Goal: Information Seeking & Learning: Learn about a topic

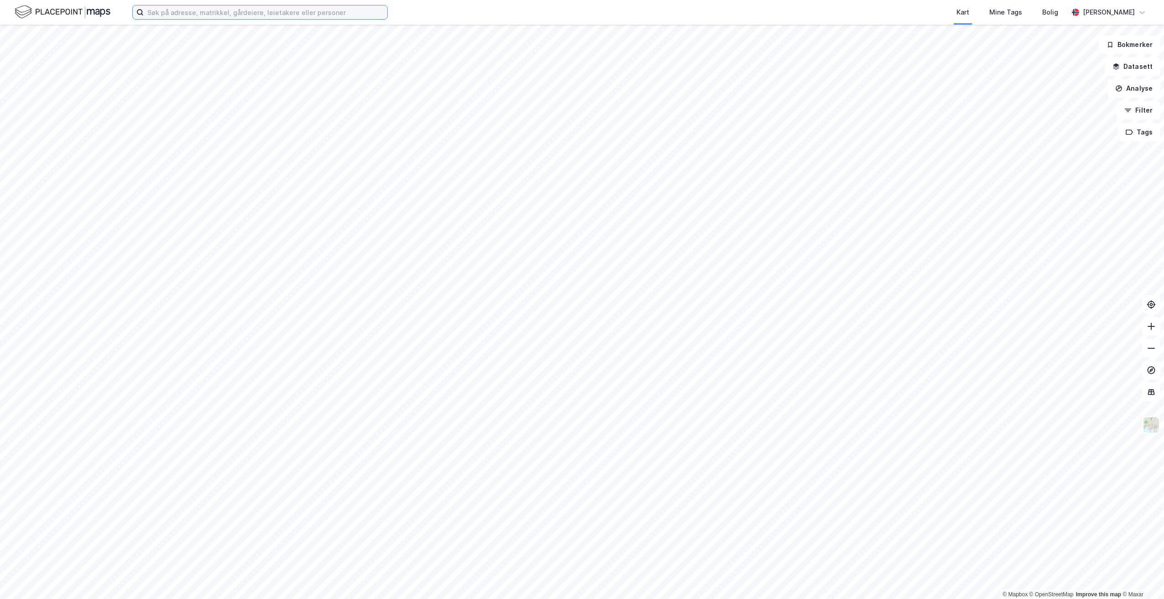
click at [316, 18] on input at bounding box center [266, 12] width 244 height 14
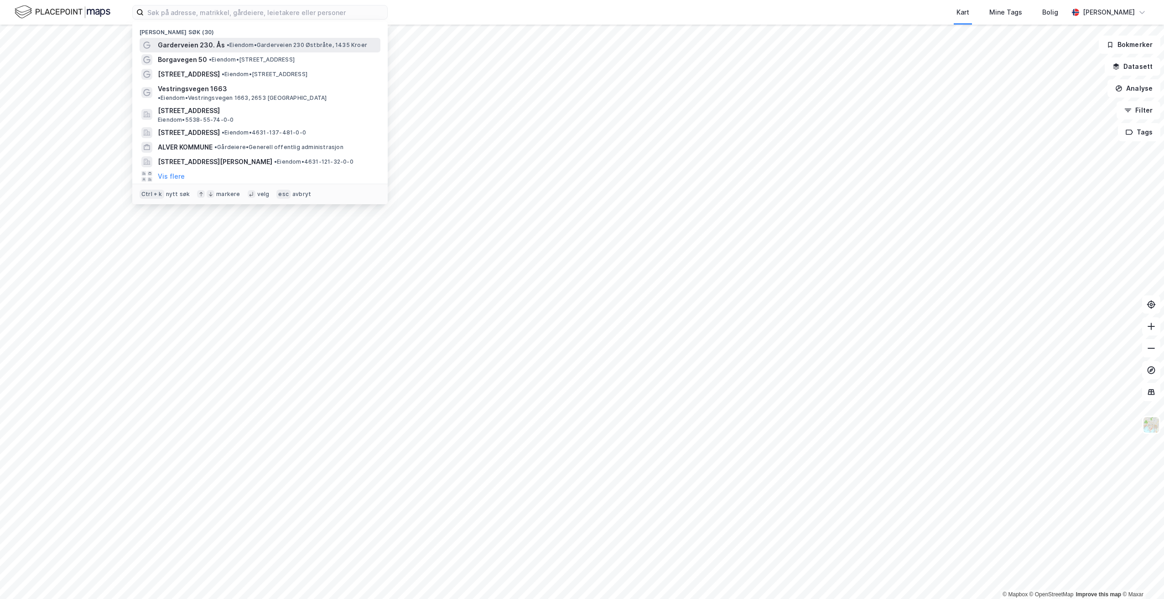
click at [276, 40] on div "Garderveien 230. Ås • Eiendom • [GEOGRAPHIC_DATA] 230 Østbråte, 1435 Kroer" at bounding box center [268, 45] width 221 height 11
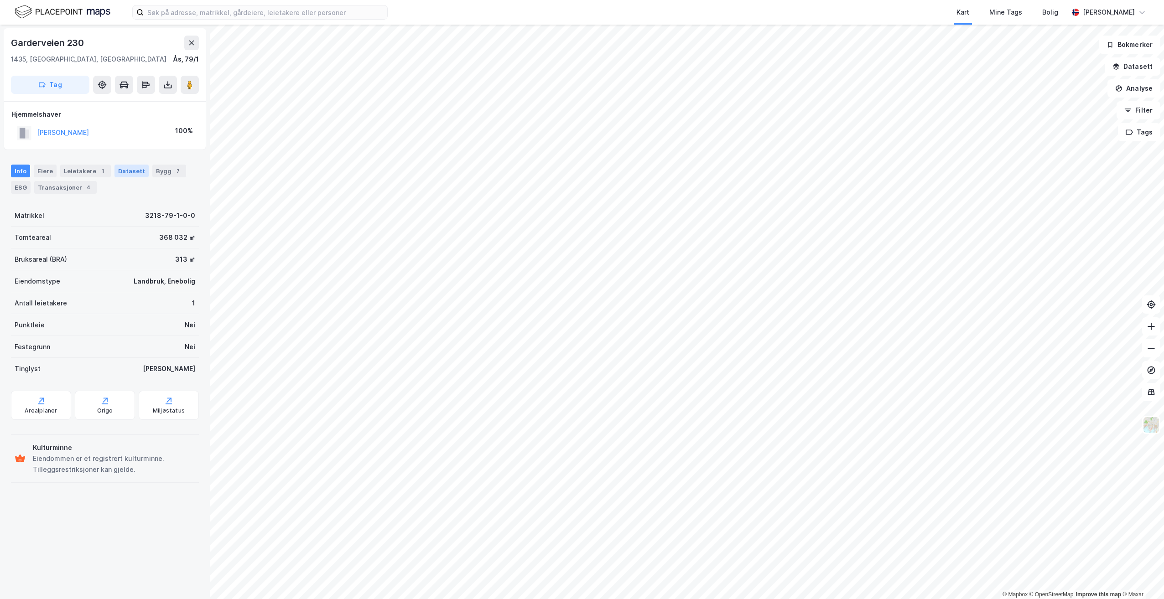
click at [121, 175] on div "Datasett" at bounding box center [131, 171] width 34 height 13
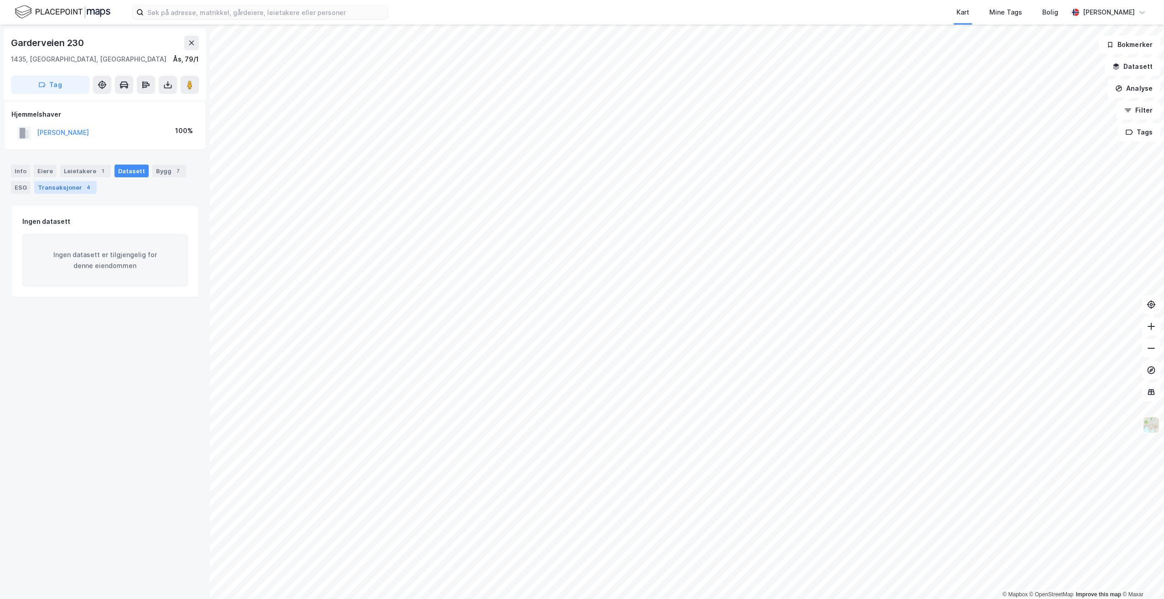
click at [69, 188] on div "Transaksjoner 4" at bounding box center [65, 187] width 62 height 13
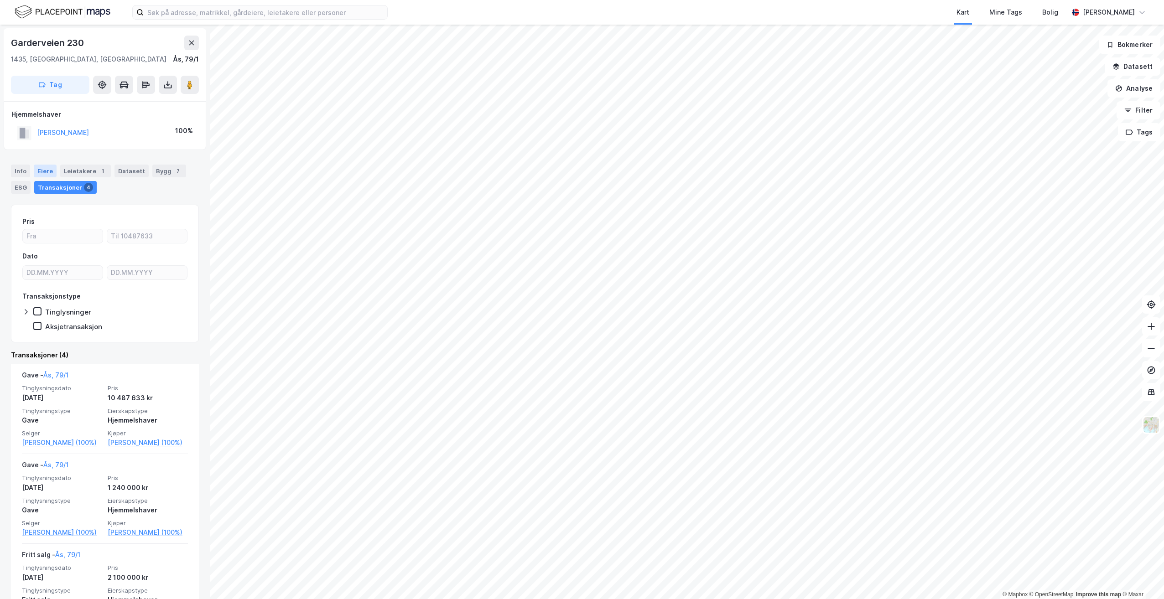
click at [41, 169] on div "Eiere" at bounding box center [45, 171] width 23 height 13
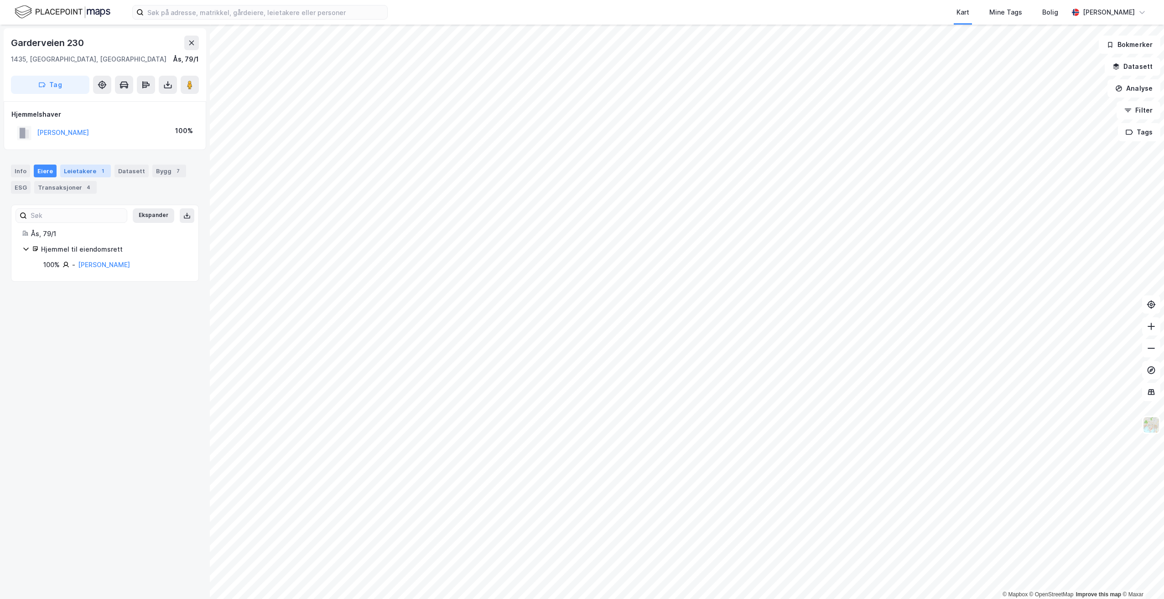
click at [92, 173] on div "Leietakere 1" at bounding box center [85, 171] width 51 height 13
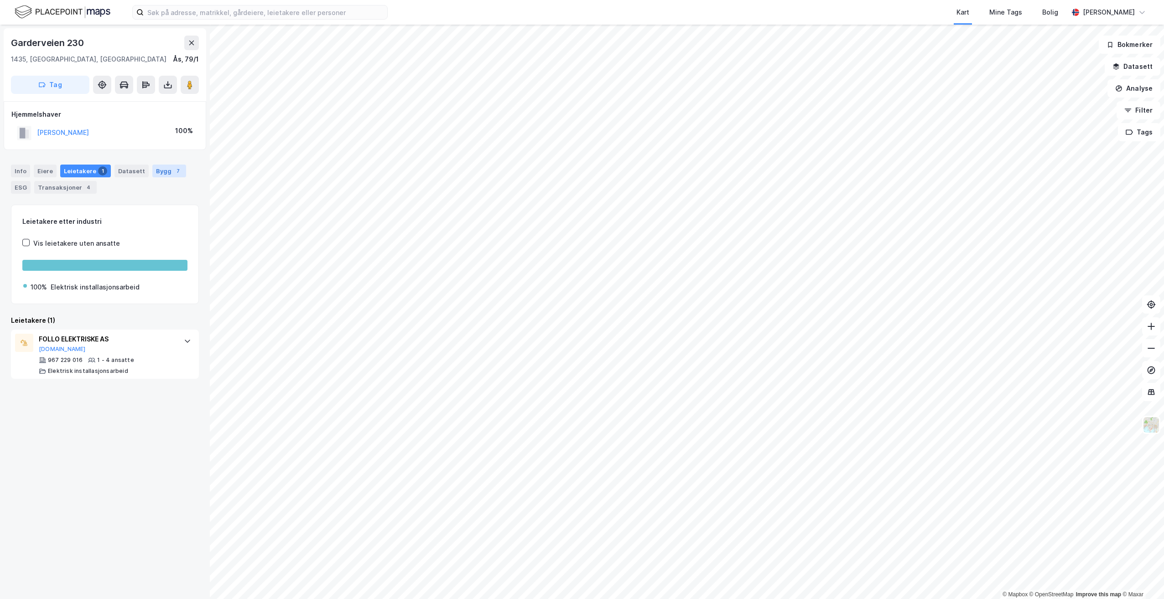
click at [161, 174] on div "Bygg 7" at bounding box center [169, 171] width 34 height 13
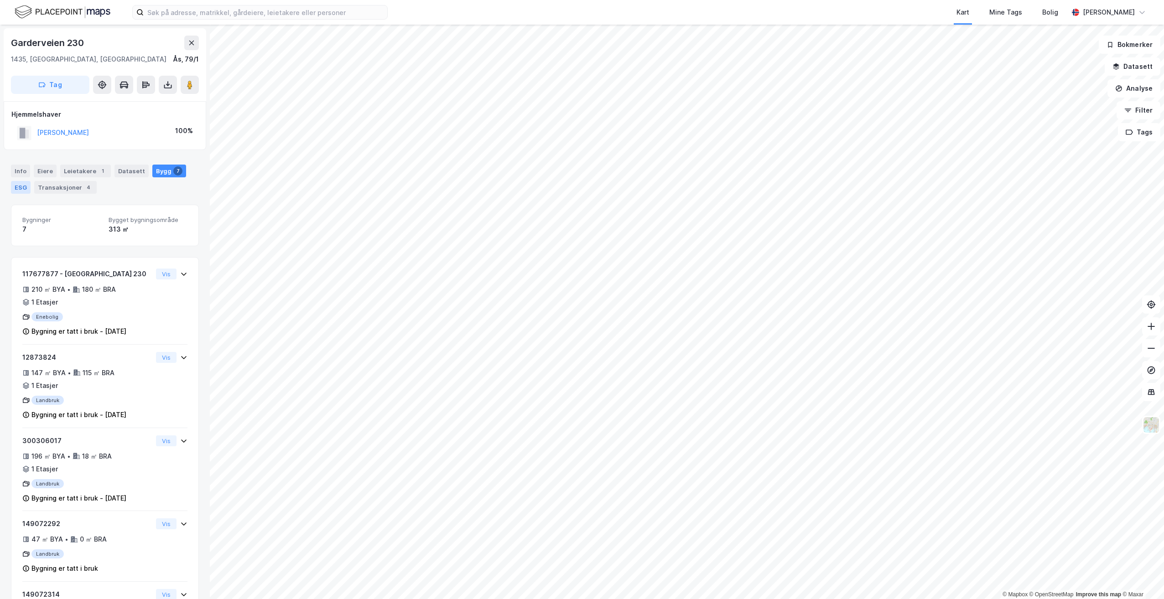
click at [27, 184] on div "ESG" at bounding box center [21, 187] width 20 height 13
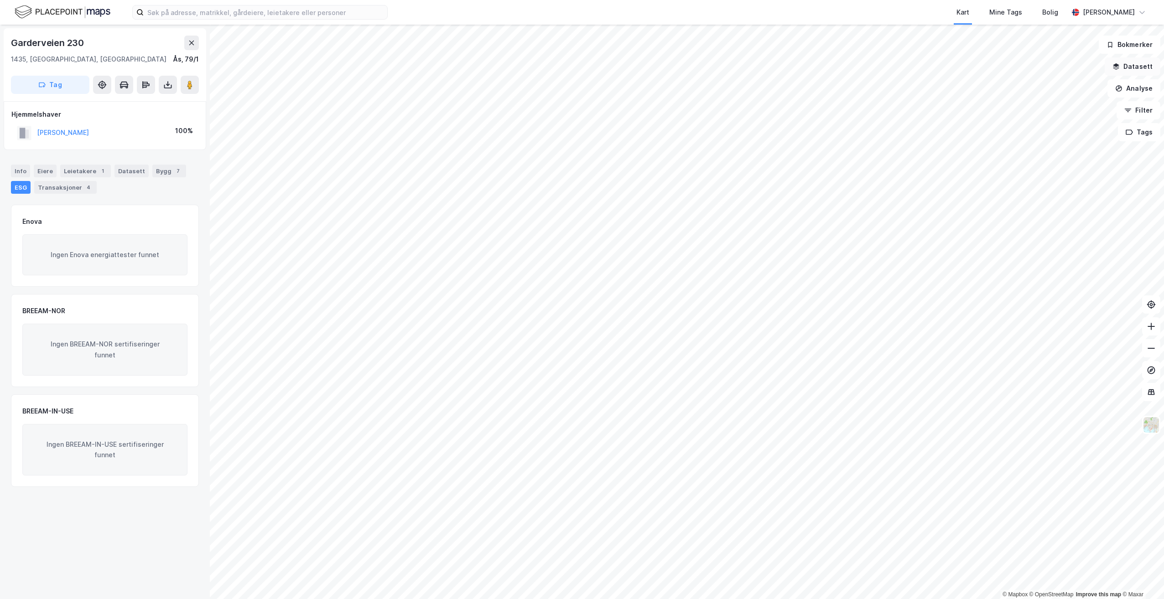
click at [1122, 68] on button "Datasett" at bounding box center [1132, 66] width 56 height 18
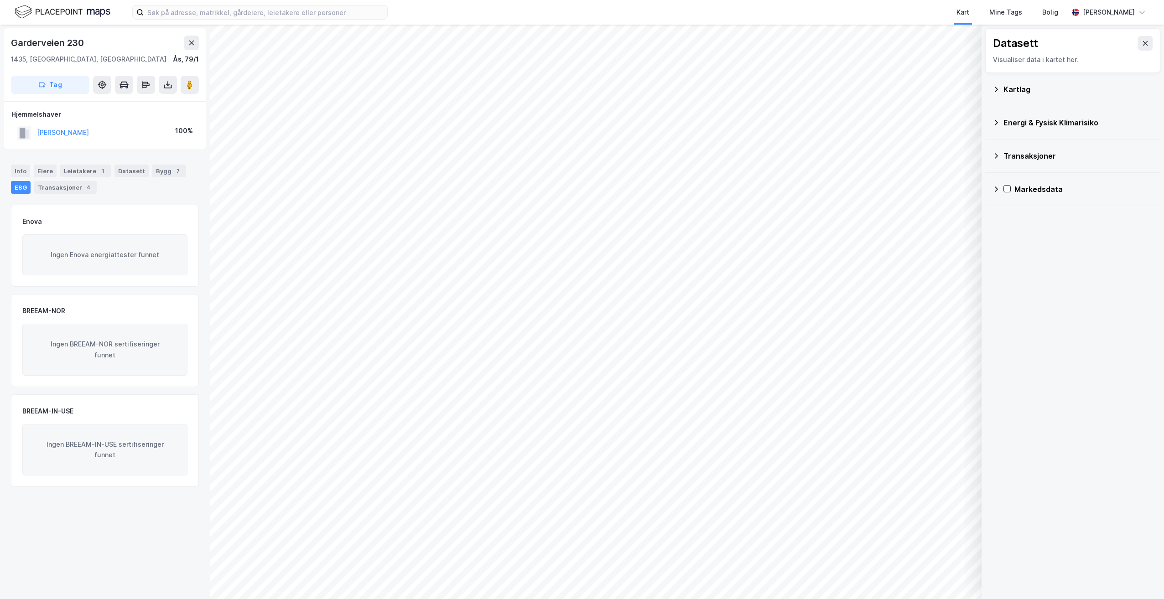
click at [1029, 127] on div "Energi & Fysisk Klimarisiko" at bounding box center [1078, 122] width 150 height 11
click at [1010, 162] on div "Transaksjoner" at bounding box center [1072, 156] width 161 height 22
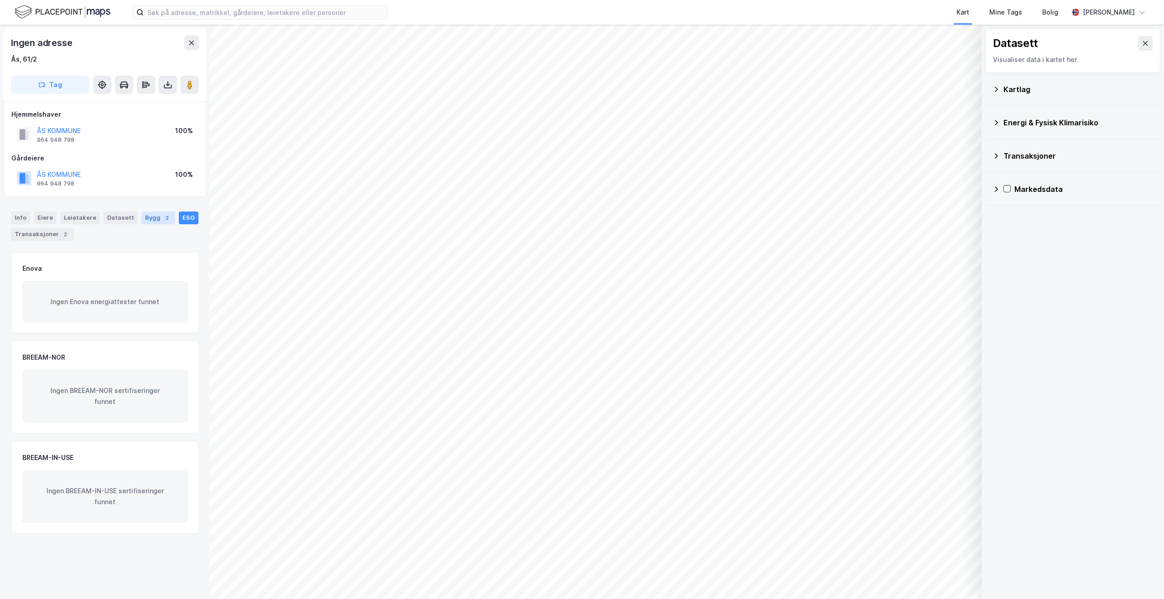
click at [141, 216] on div "Bygg 2" at bounding box center [158, 218] width 34 height 13
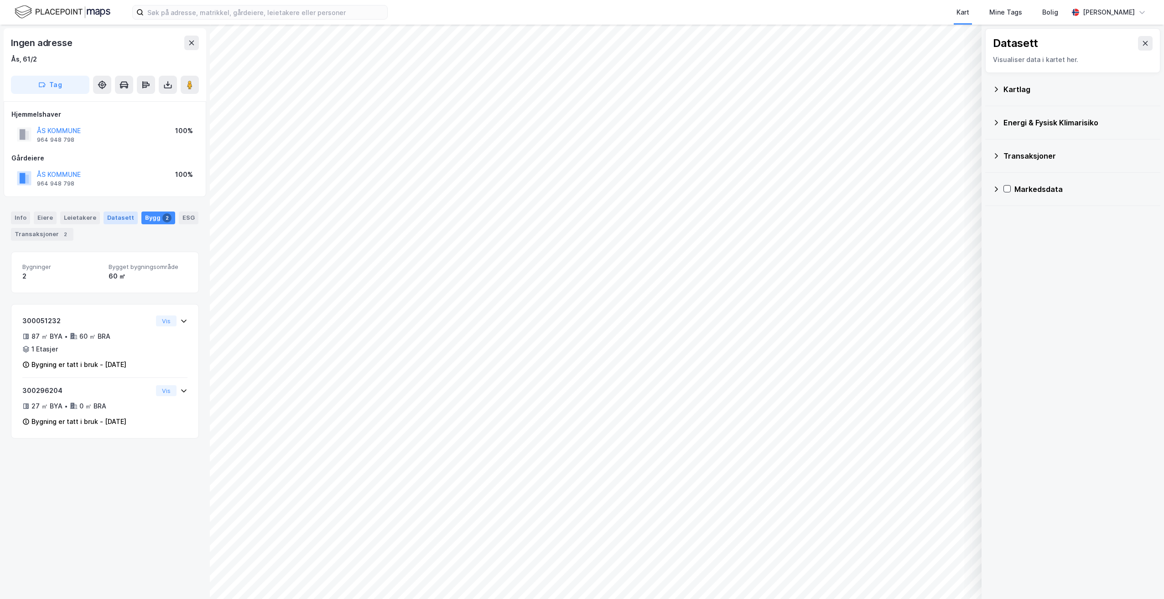
click at [104, 214] on div "Datasett" at bounding box center [121, 218] width 34 height 13
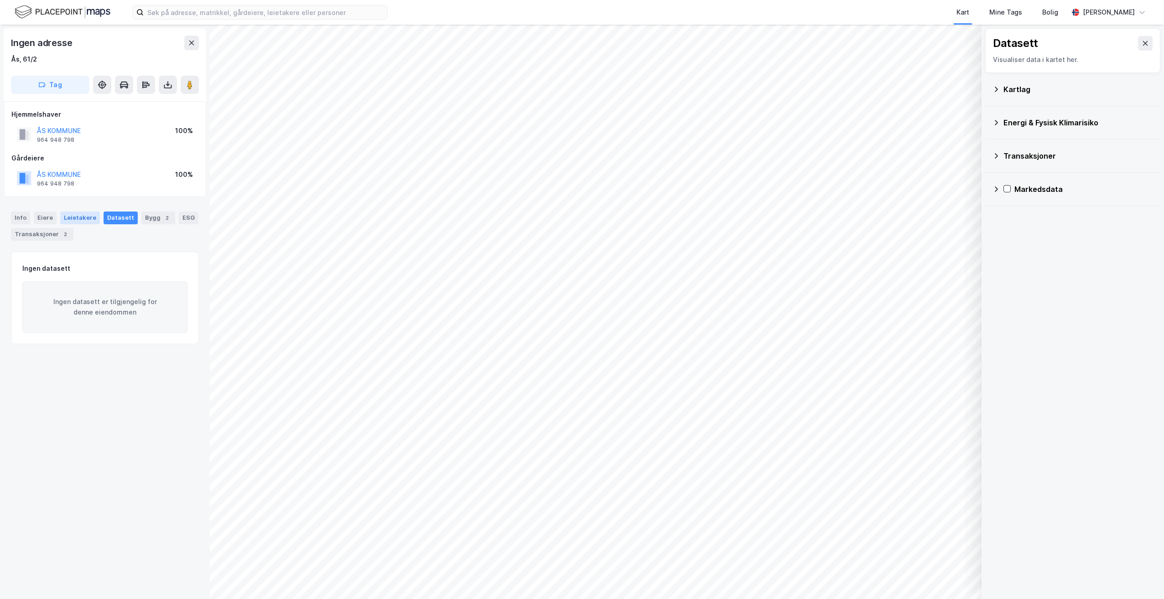
click at [78, 218] on div "Leietakere" at bounding box center [80, 218] width 40 height 13
click at [52, 221] on div "Eiere" at bounding box center [45, 218] width 23 height 13
click at [12, 218] on div "Info" at bounding box center [20, 218] width 19 height 13
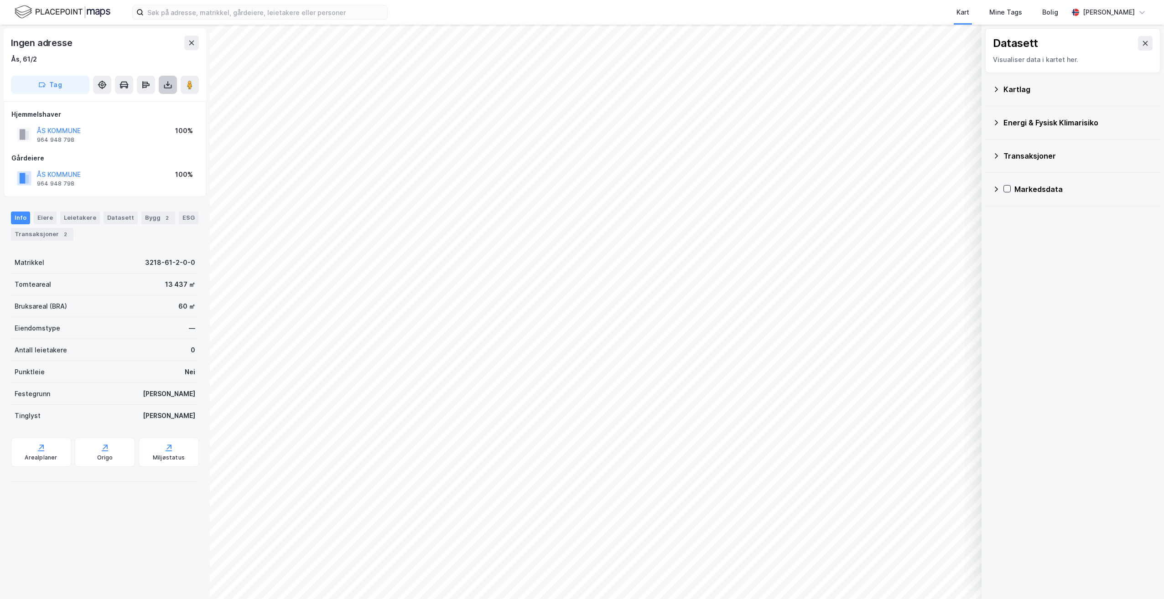
click at [165, 89] on button at bounding box center [168, 85] width 18 height 18
click at [143, 87] on icon at bounding box center [142, 84] width 1 height 7
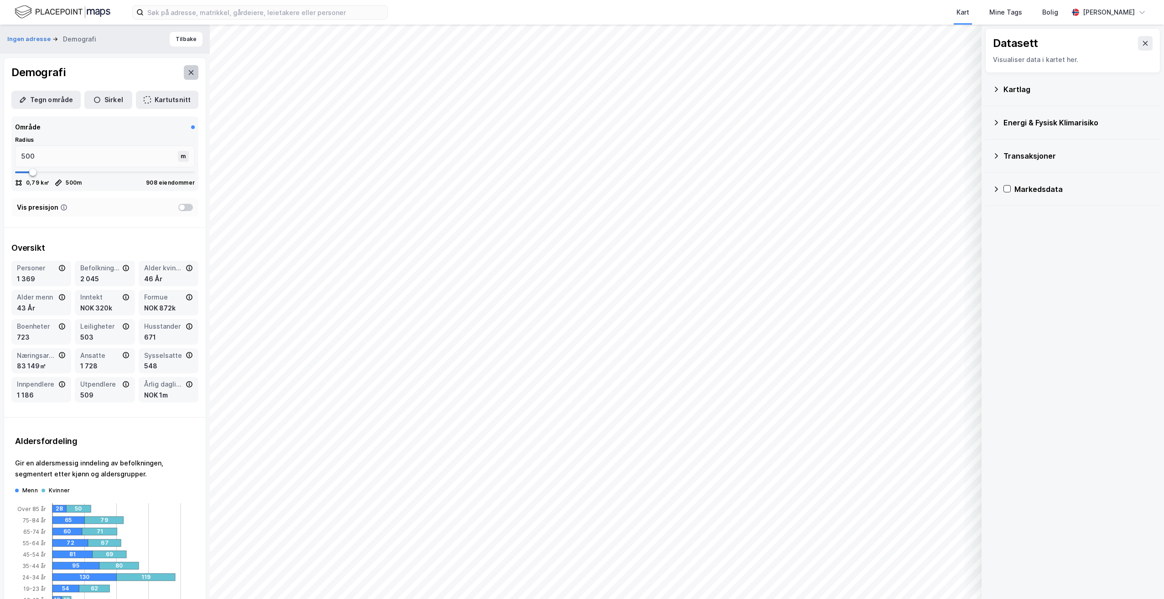
click at [187, 70] on icon at bounding box center [190, 72] width 7 height 7
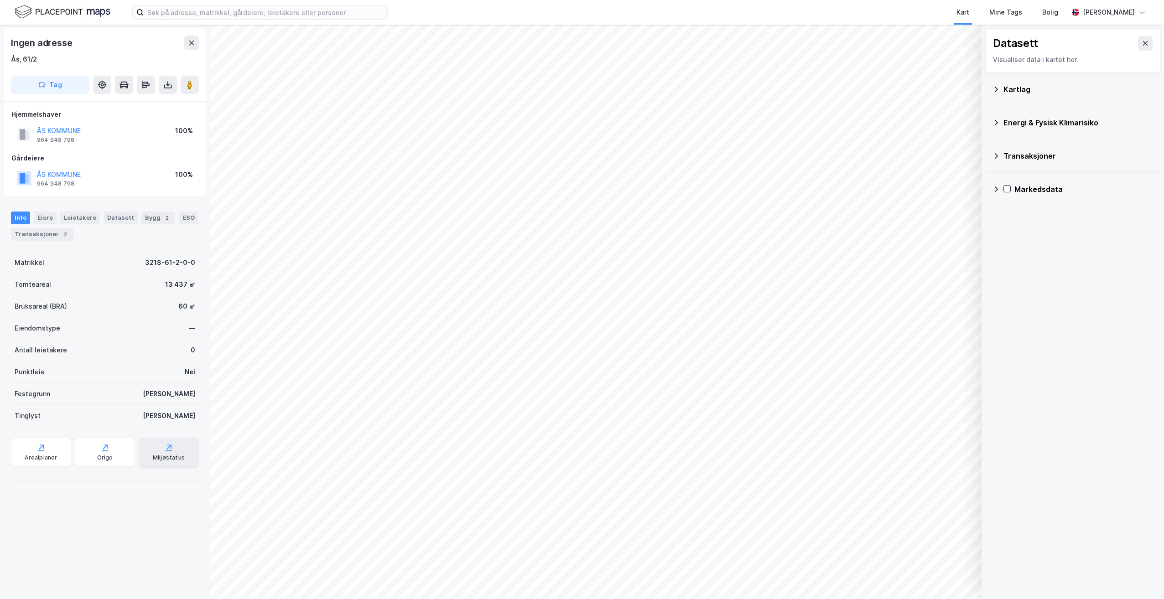
click at [139, 446] on div "Miljøstatus" at bounding box center [169, 452] width 60 height 29
click at [1143, 42] on icon at bounding box center [1145, 43] width 5 height 5
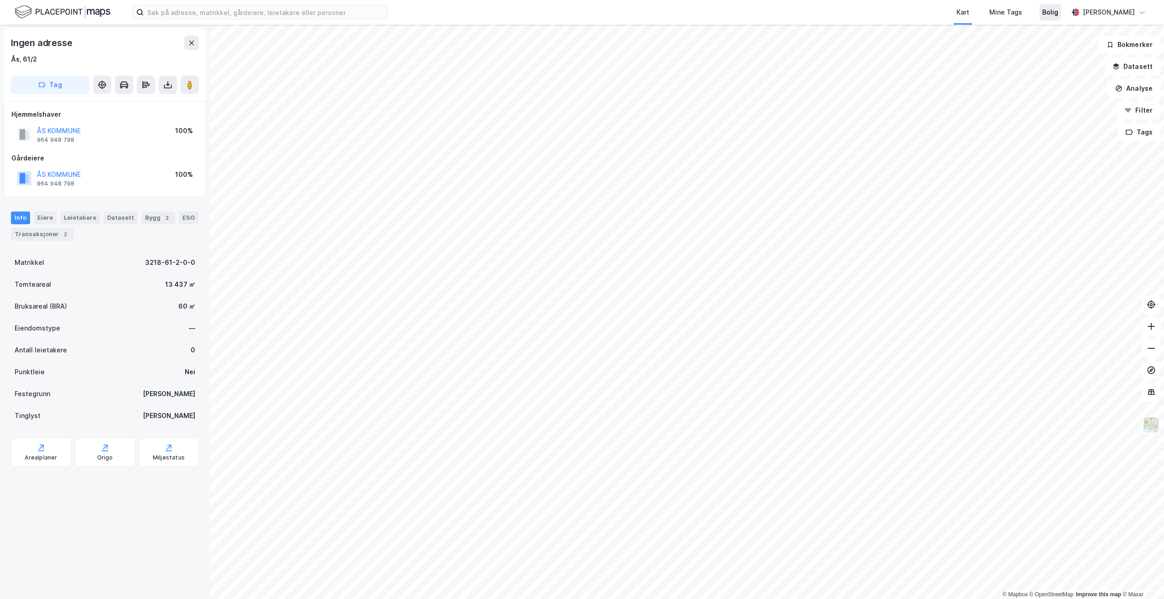
click at [1053, 15] on div "Bolig" at bounding box center [1050, 12] width 16 height 11
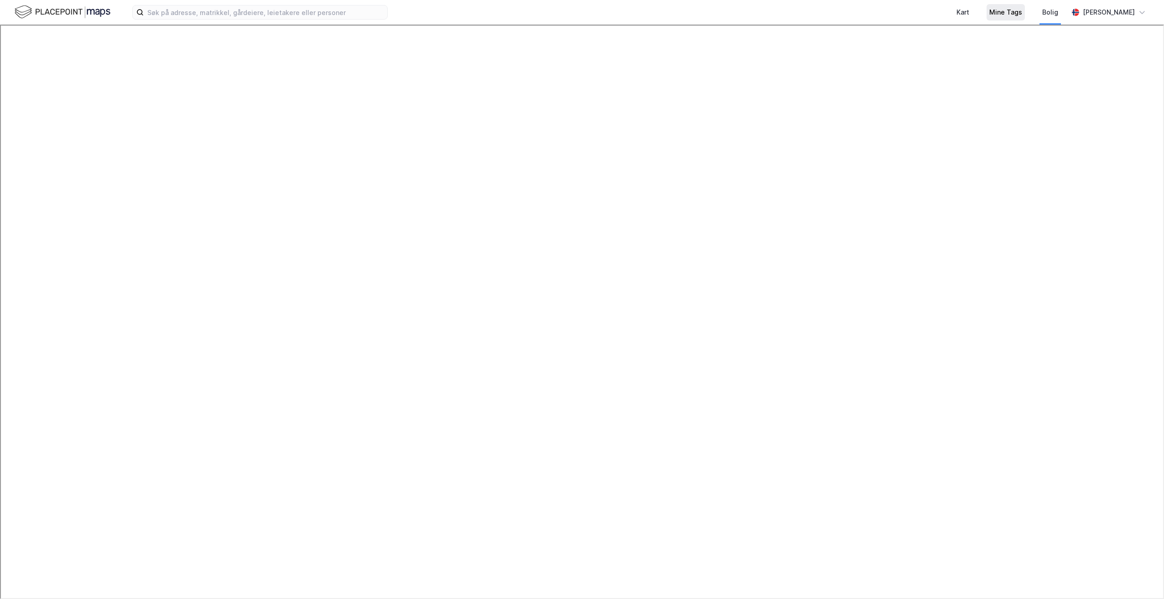
click at [1019, 14] on div "Mine Tags" at bounding box center [1005, 12] width 33 height 11
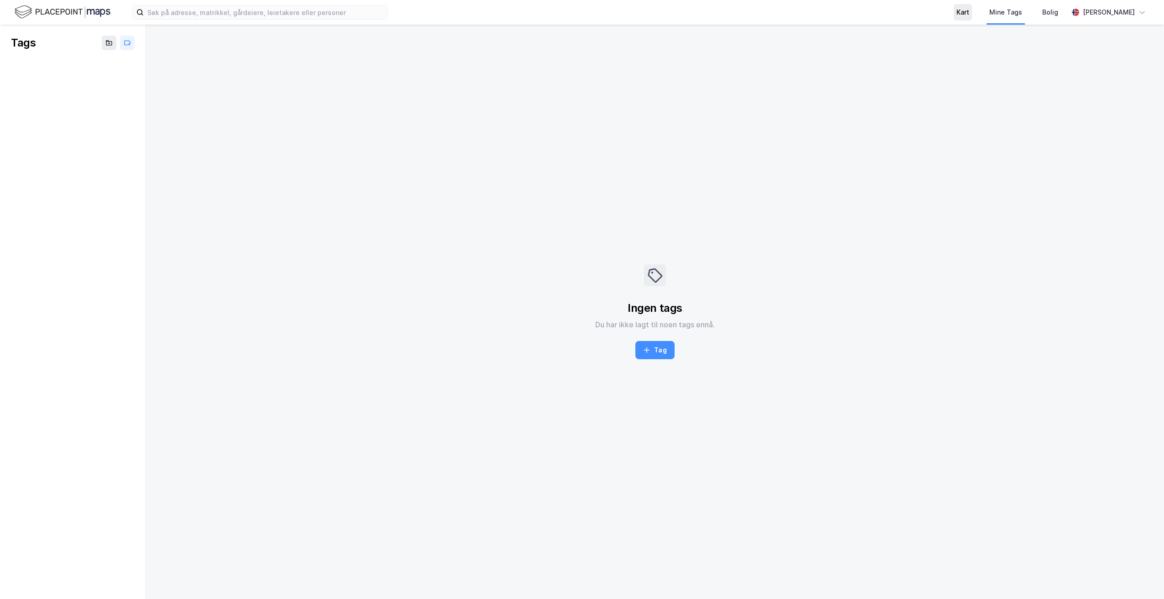
click at [966, 7] on div "Kart" at bounding box center [962, 12] width 13 height 11
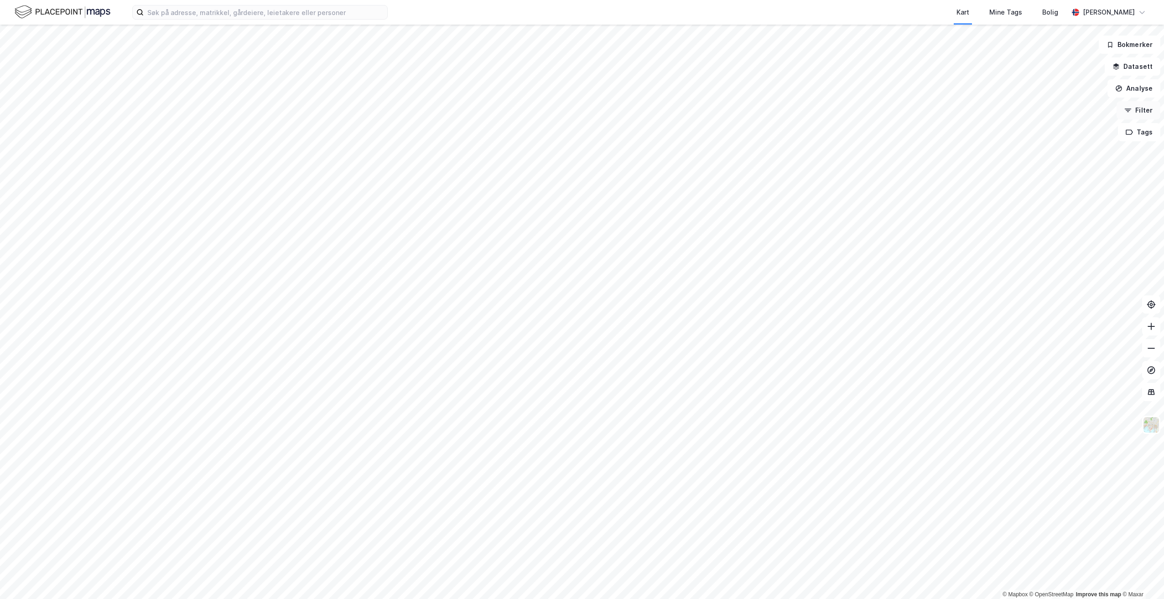
click at [1145, 109] on button "Filter" at bounding box center [1138, 110] width 44 height 18
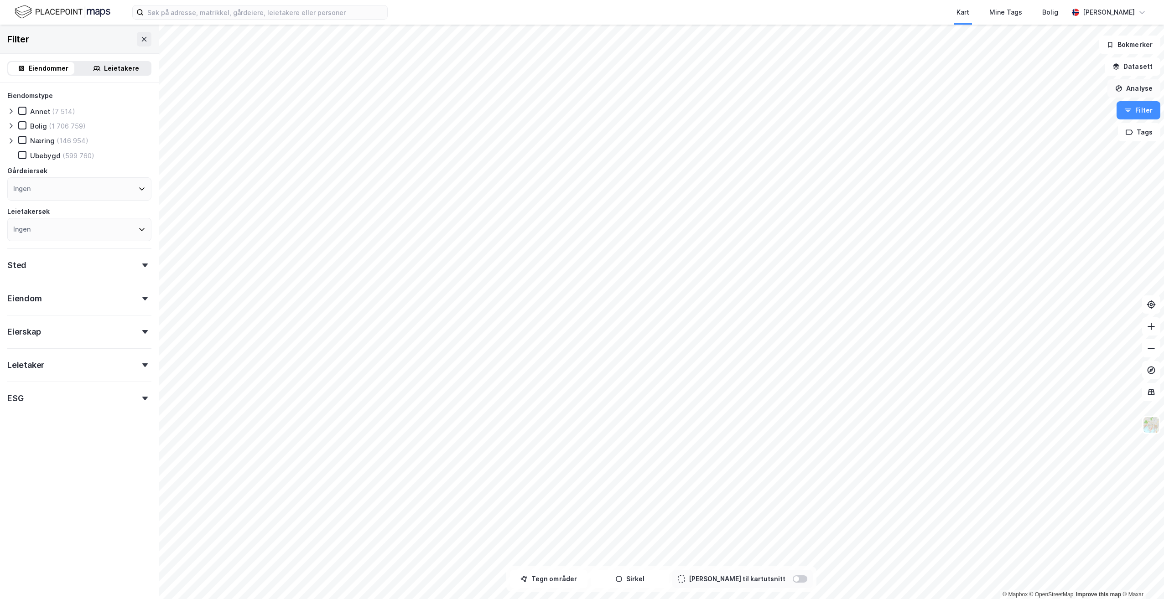
click at [1134, 92] on button "Analyse" at bounding box center [1133, 88] width 53 height 18
click at [1053, 148] on div "Se demografi" at bounding box center [1054, 145] width 79 height 8
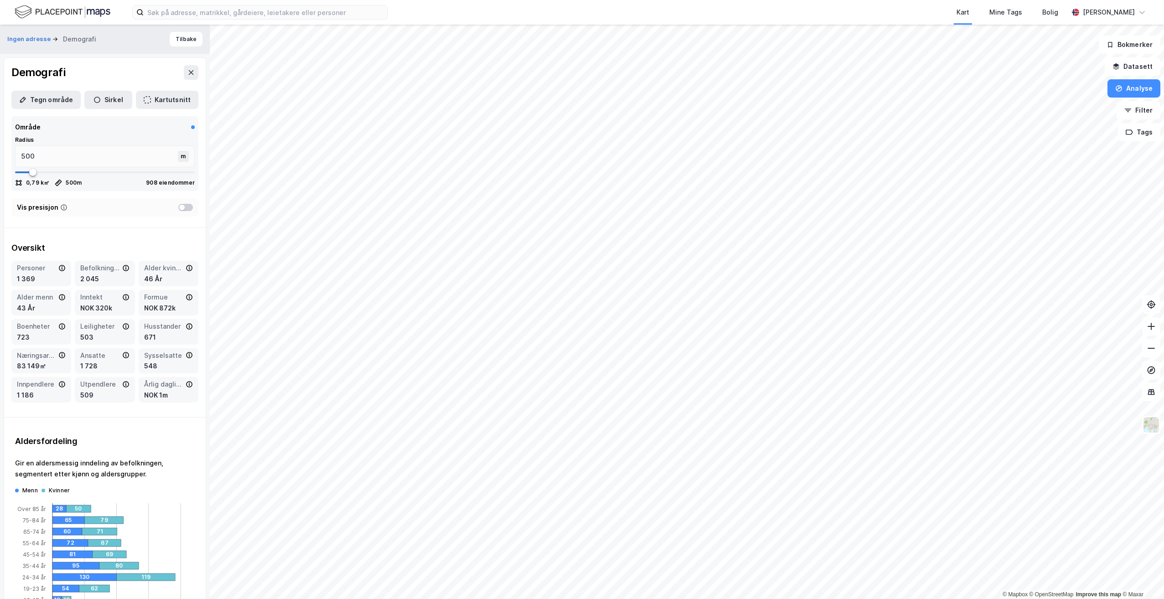
click at [833, 0] on html "Kart Mine Tags Bolig [PERSON_NAME] © Mapbox © OpenStreetMap Improve this map © …" at bounding box center [582, 299] width 1164 height 599
click at [917, 0] on html "Kart Mine Tags Bolig [PERSON_NAME] © Mapbox © OpenStreetMap Improve this map © …" at bounding box center [582, 299] width 1164 height 599
click at [925, 0] on html "Kart Mine Tags Bolig [PERSON_NAME] © Mapbox © OpenStreetMap Improve this map © …" at bounding box center [582, 299] width 1164 height 599
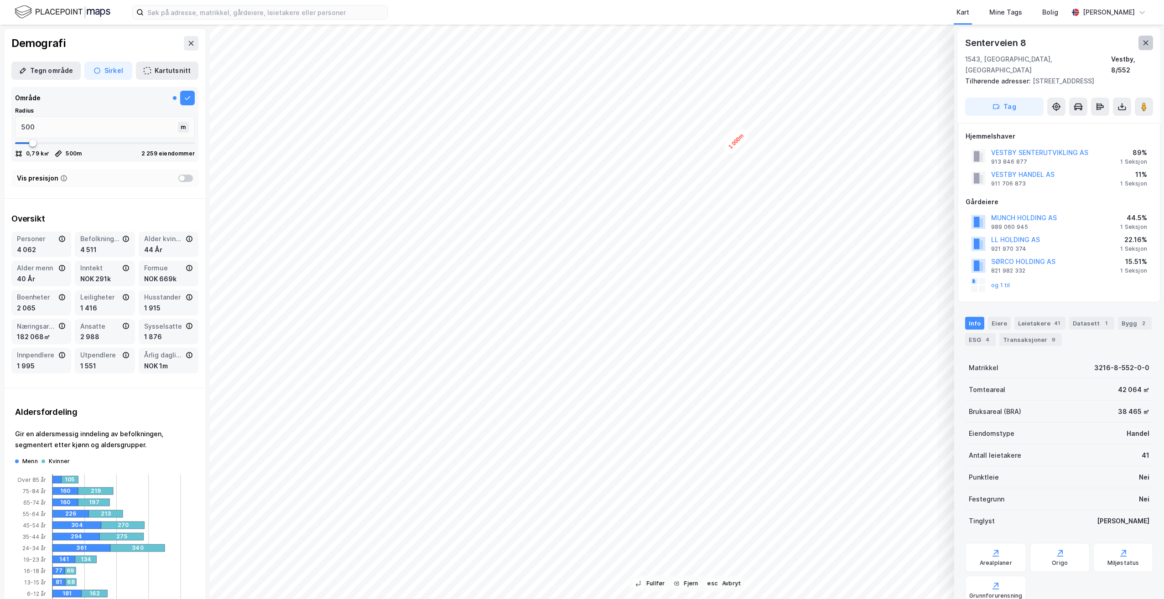
click at [1139, 42] on button at bounding box center [1145, 43] width 15 height 15
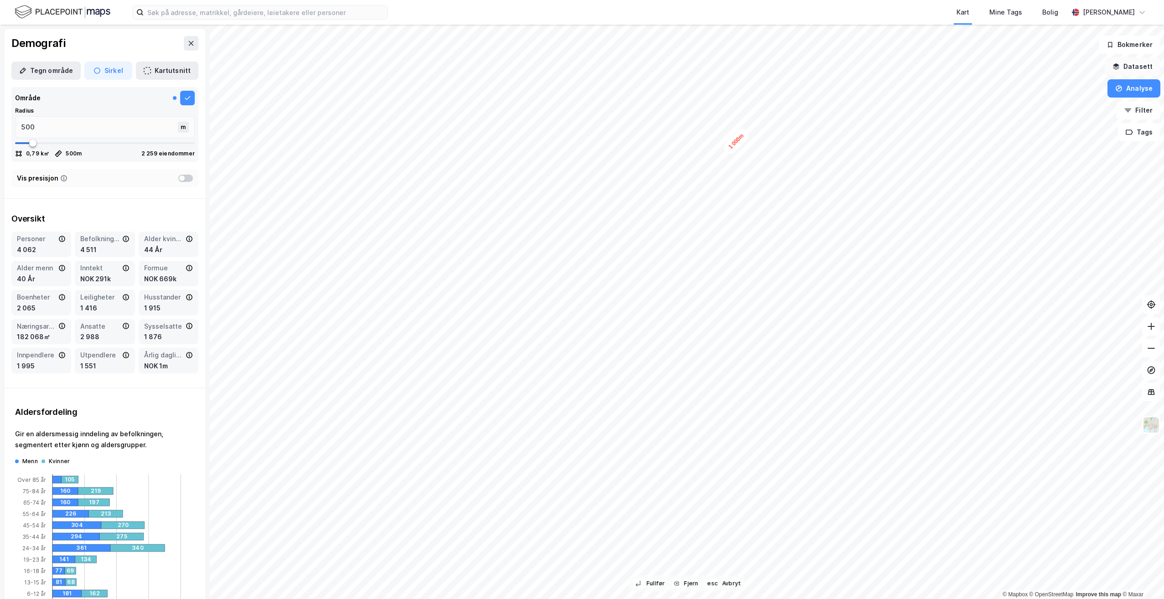
click at [1138, 67] on button "Datasett" at bounding box center [1132, 66] width 56 height 18
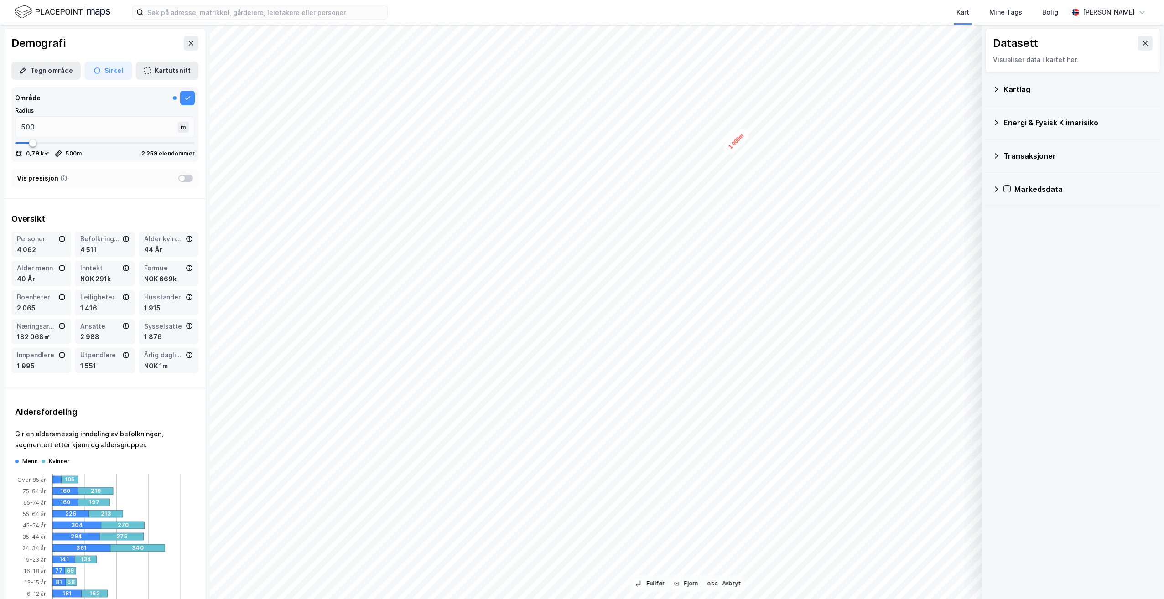
click at [1009, 186] on icon at bounding box center [1007, 189] width 6 height 6
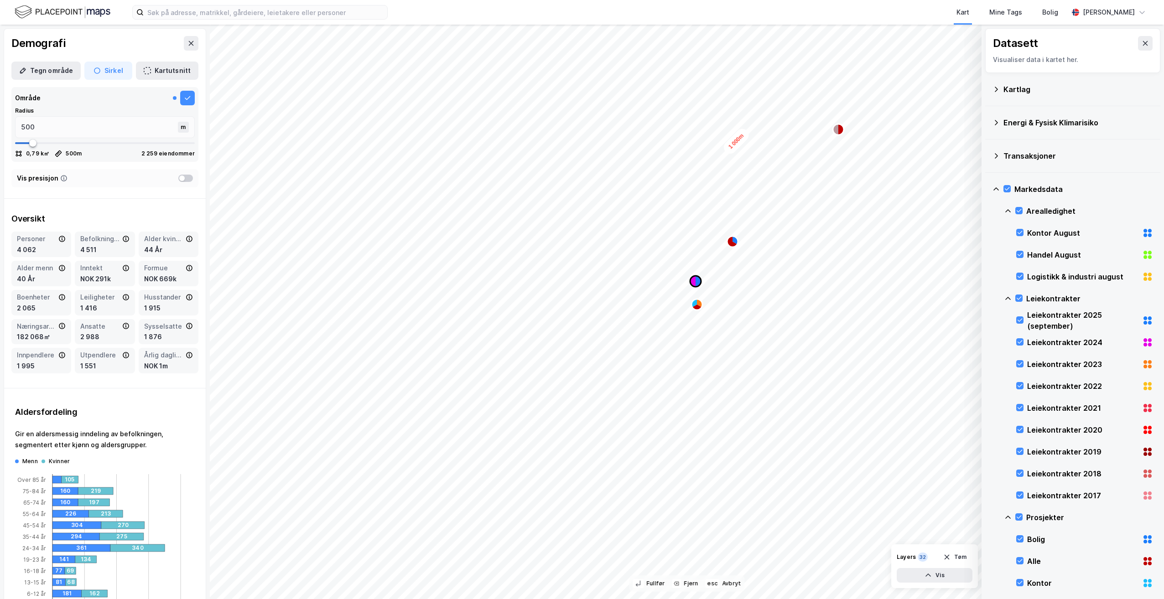
click at [700, 280] on icon "Map marker" at bounding box center [697, 281] width 5 height 11
click at [695, 284] on icon "Map marker" at bounding box center [692, 281] width 5 height 11
click at [1141, 41] on icon at bounding box center [1144, 43] width 7 height 7
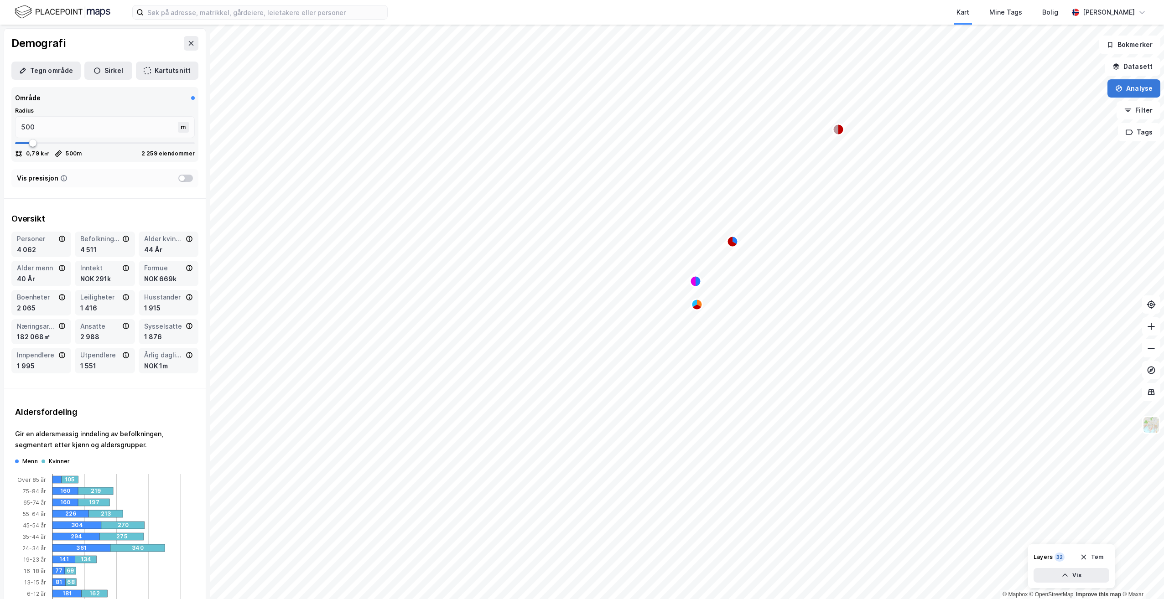
click at [1120, 89] on icon "button" at bounding box center [1118, 88] width 7 height 7
click at [1042, 144] on div "Se demografi" at bounding box center [1054, 145] width 79 height 8
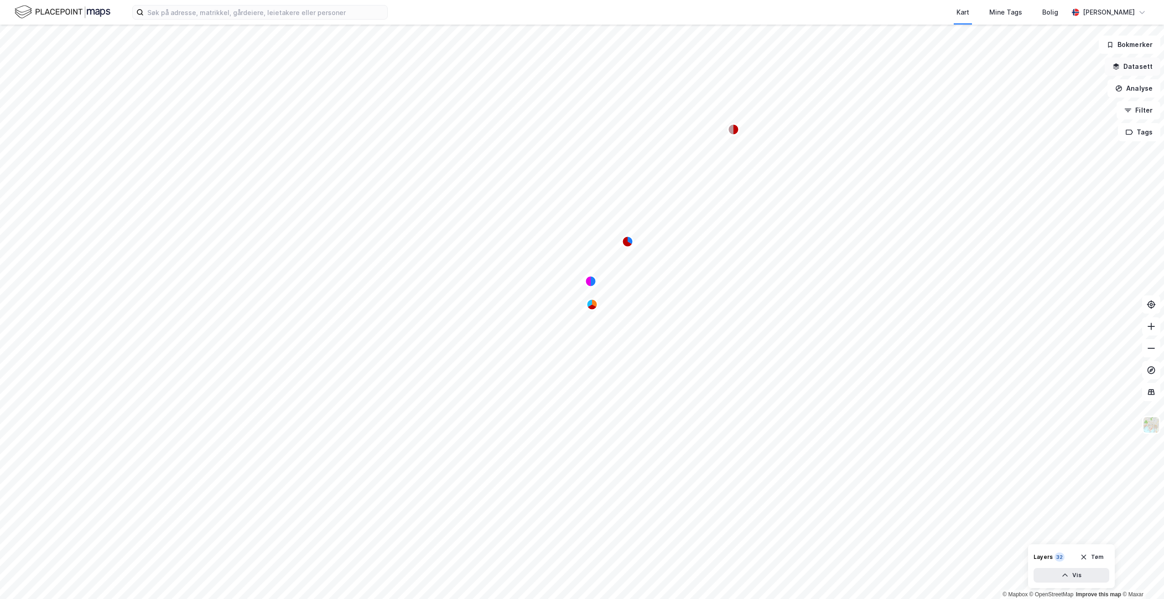
click at [1130, 66] on button "Datasett" at bounding box center [1132, 66] width 56 height 18
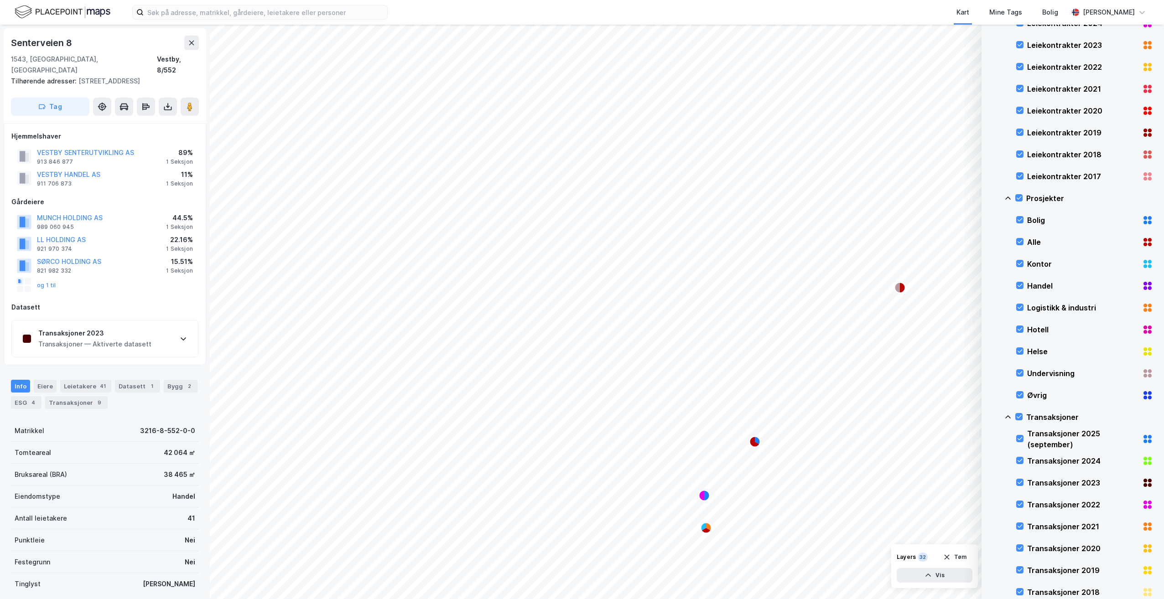
scroll to position [399, 0]
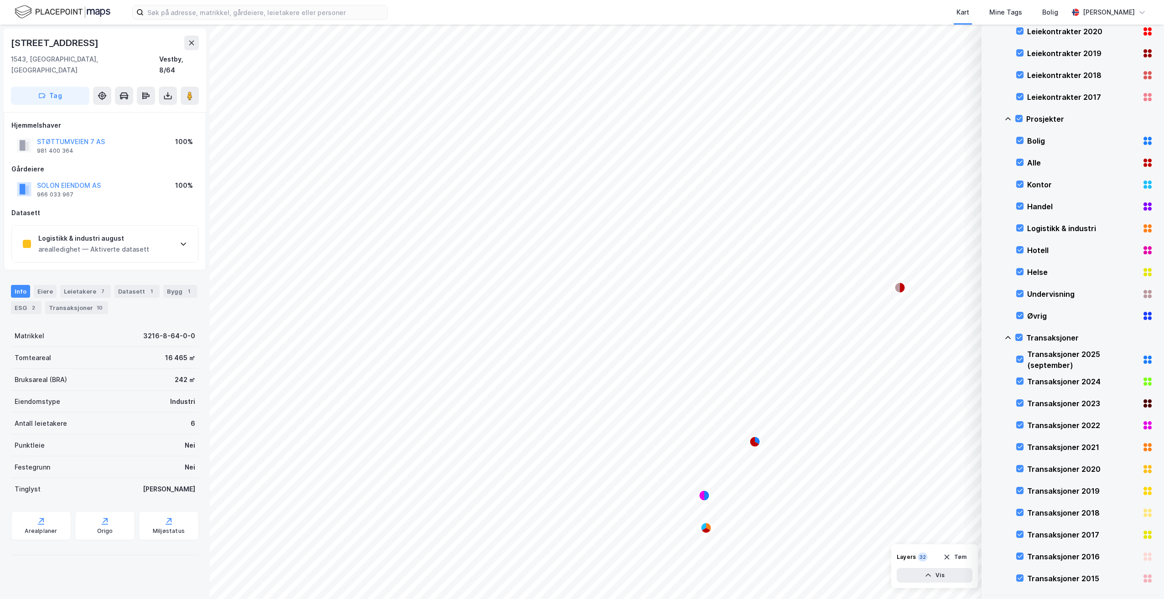
click at [45, 213] on div "Hjemmelshaver STØTTUMVEIEN 7 AS 981 400 364 100% Gårdeiere SOLON EIENDOM AS 966…" at bounding box center [104, 191] width 187 height 143
drag, startPoint x: 45, startPoint y: 213, endPoint x: 49, endPoint y: 222, distance: 9.6
click at [49, 233] on div "Logistikk & industri august" at bounding box center [93, 238] width 111 height 11
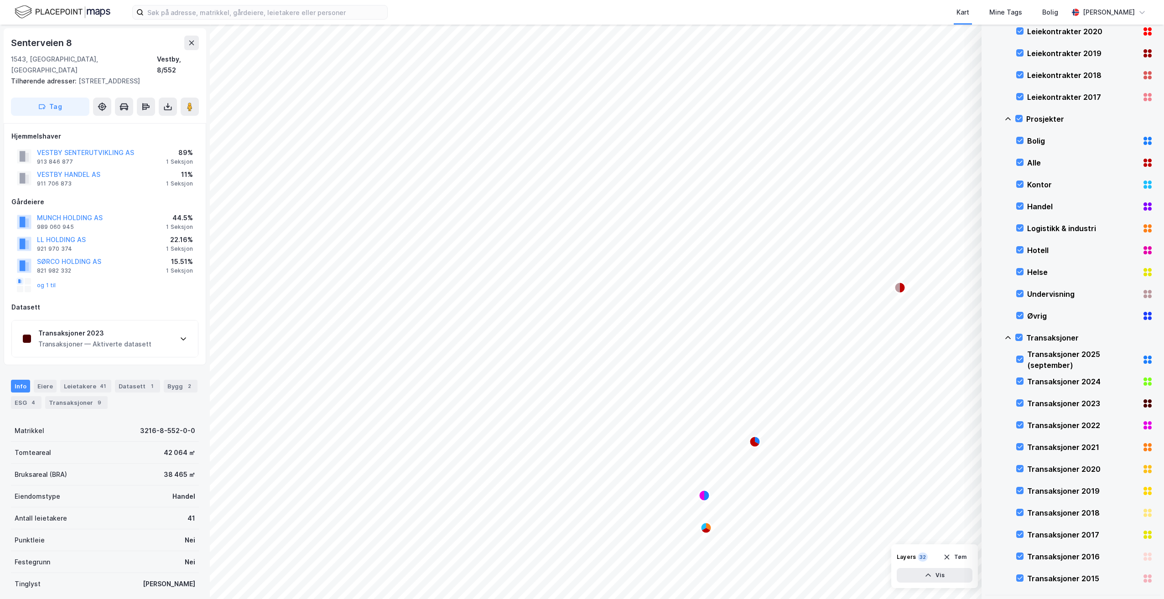
click at [95, 339] on div "Transaksjoner — Aktiverte datasett" at bounding box center [94, 344] width 113 height 11
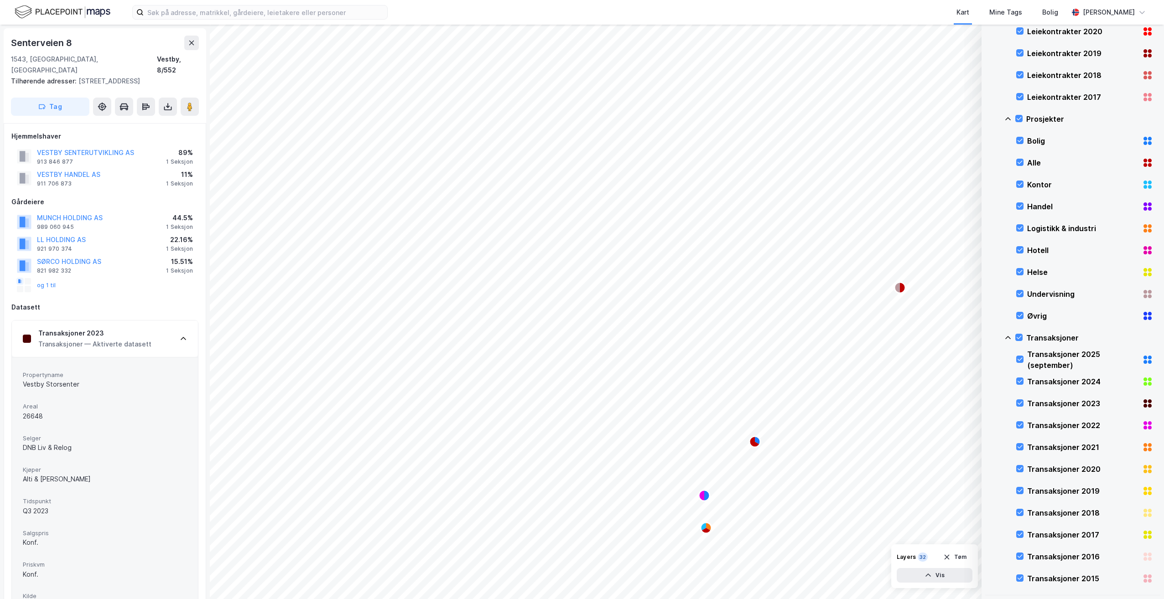
click at [95, 339] on div "Transaksjoner — Aktiverte datasett" at bounding box center [94, 344] width 113 height 11
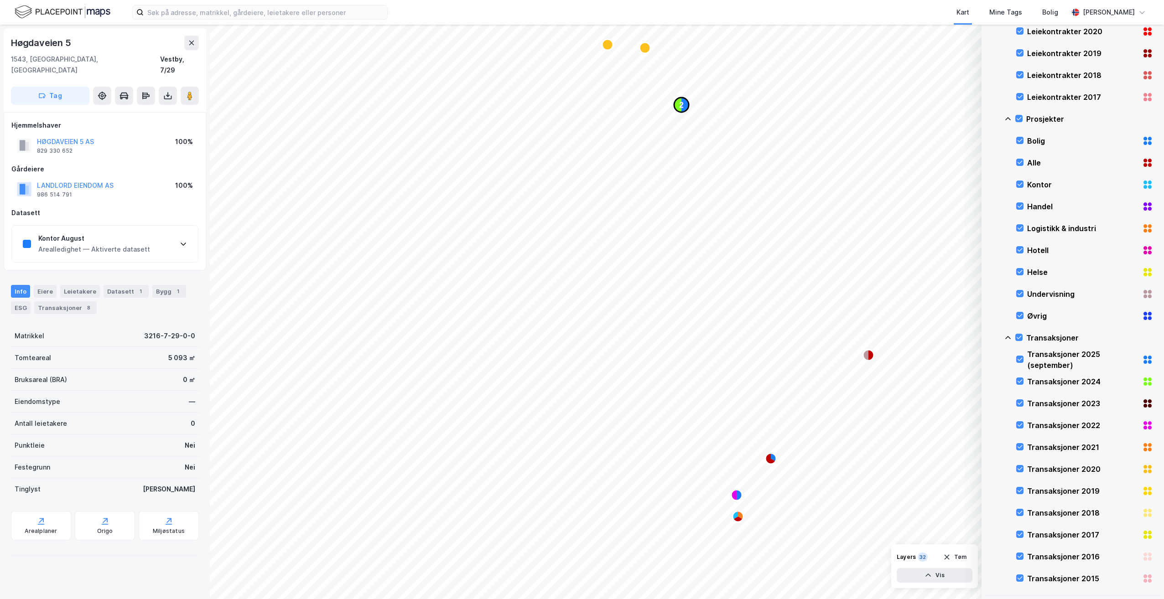
click at [684, 103] on icon "Map marker" at bounding box center [684, 105] width 7 height 15
click at [152, 236] on div "Kontor August Arealledighet — Aktiverte datasett" at bounding box center [105, 244] width 186 height 36
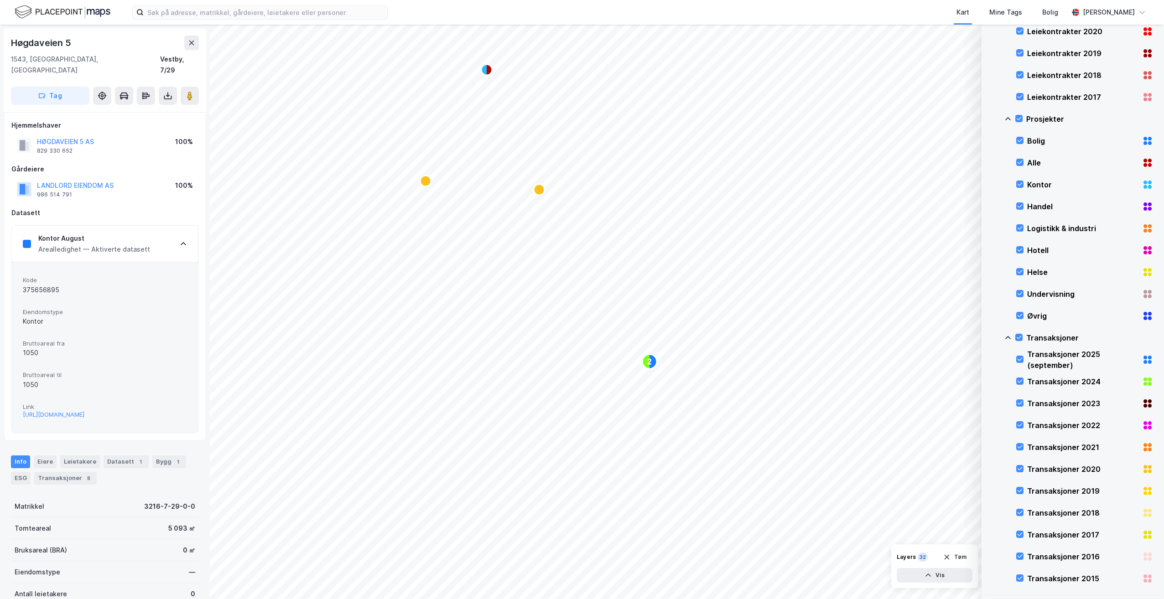
click at [75, 16] on img at bounding box center [63, 12] width 96 height 16
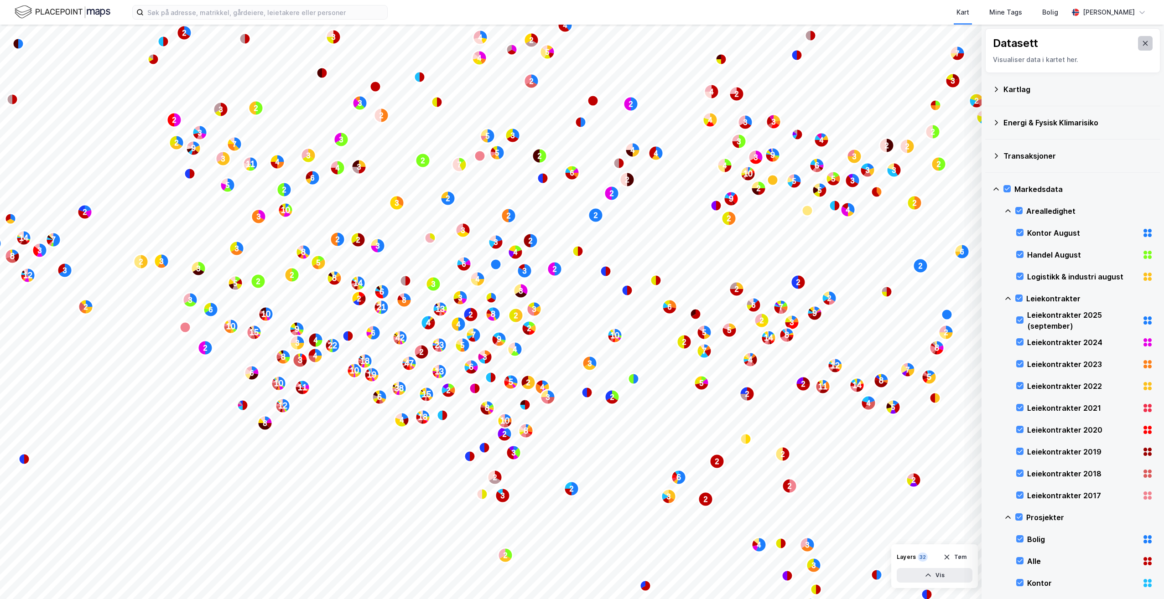
click at [1138, 41] on button at bounding box center [1145, 43] width 15 height 15
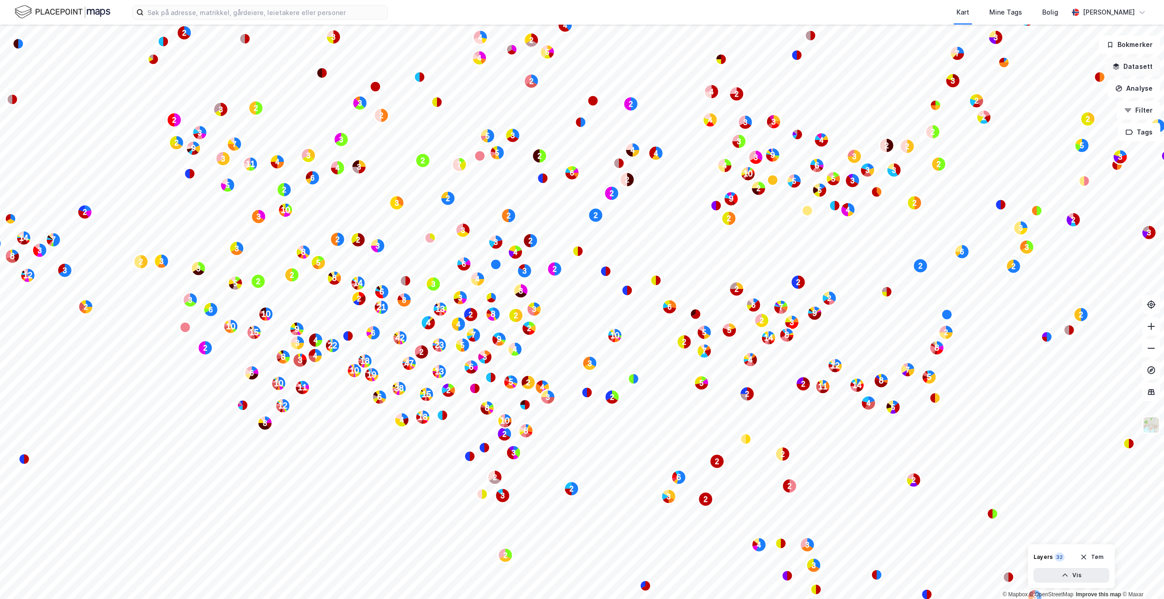
click at [1126, 73] on button "Datasett" at bounding box center [1132, 66] width 56 height 18
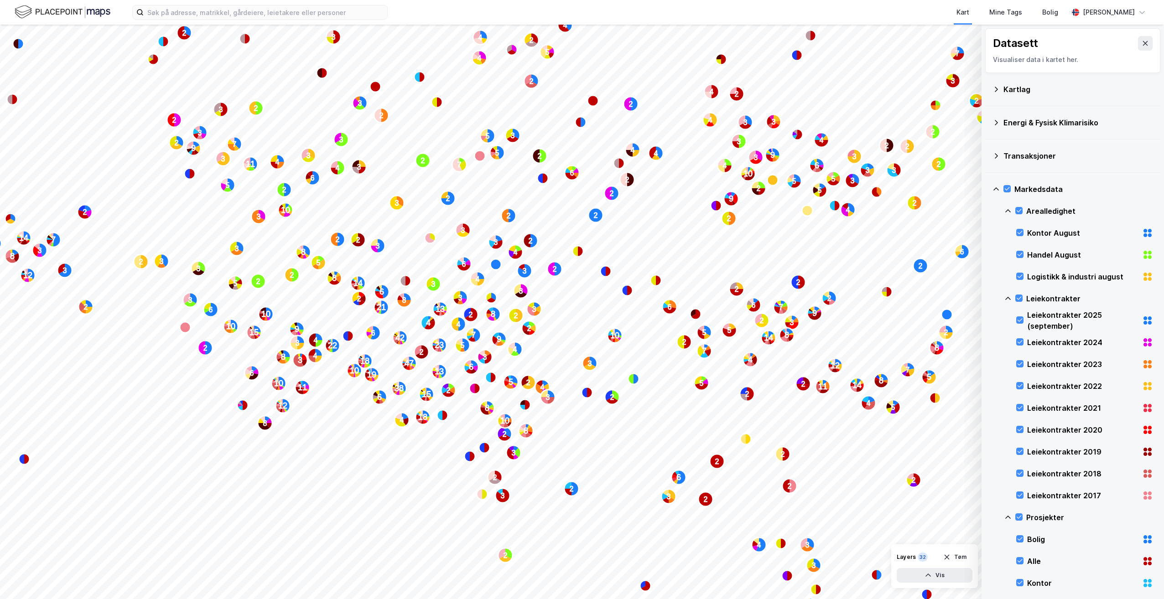
click at [1000, 184] on div "Markedsdata" at bounding box center [1072, 189] width 161 height 22
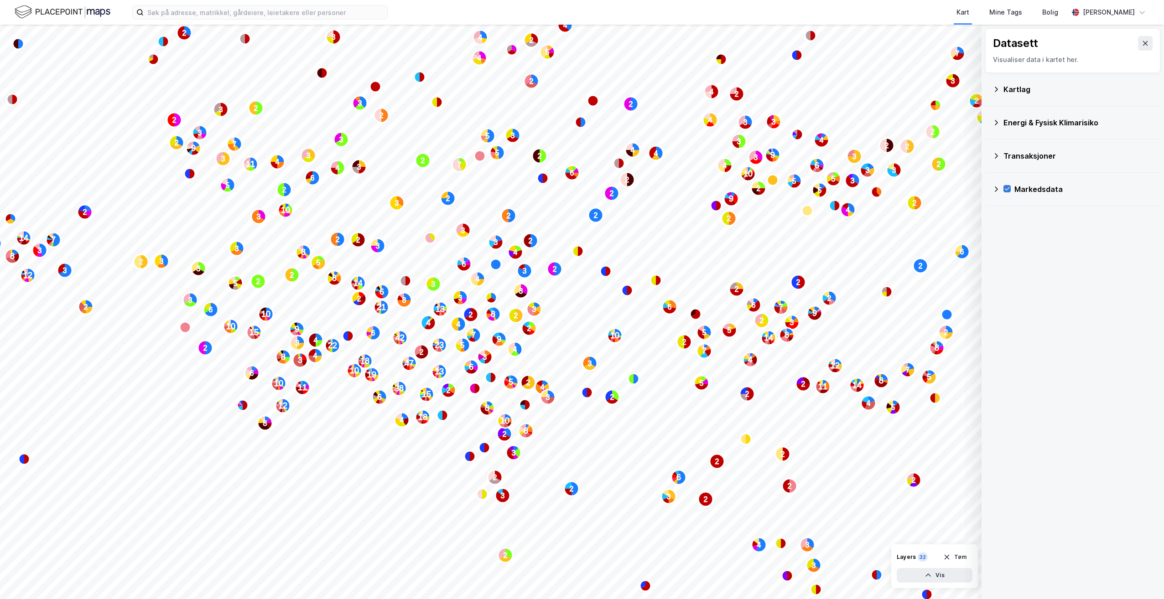
click at [1005, 191] on icon at bounding box center [1007, 189] width 6 height 6
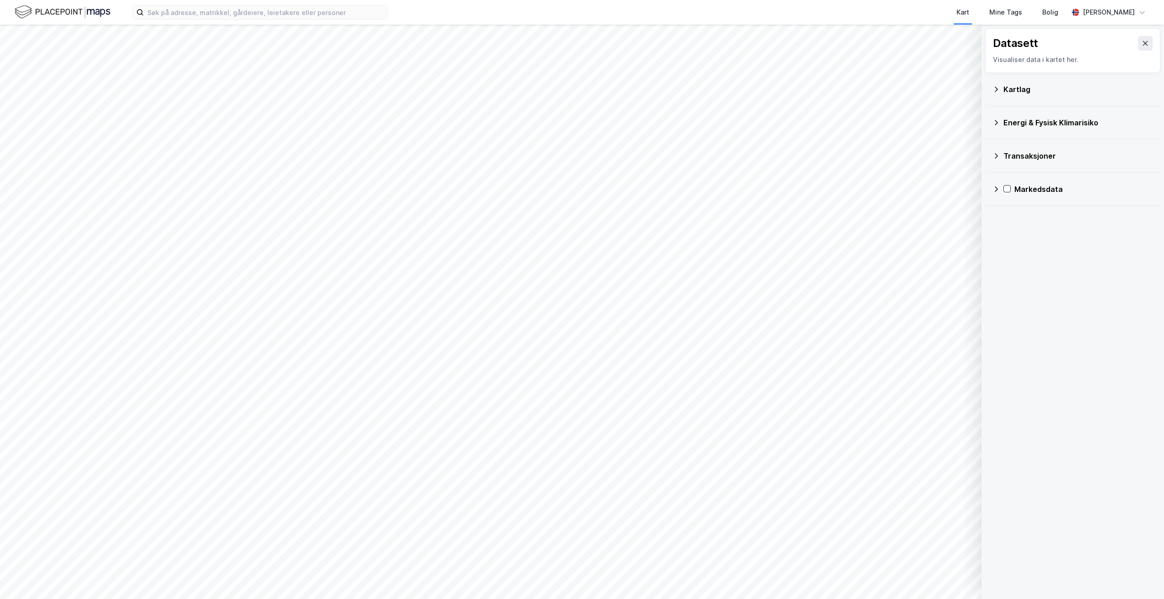
click at [1052, 116] on div "Energi & Fysisk Klimarisiko" at bounding box center [1072, 123] width 161 height 22
click at [1017, 167] on icon at bounding box center [1019, 166] width 6 height 6
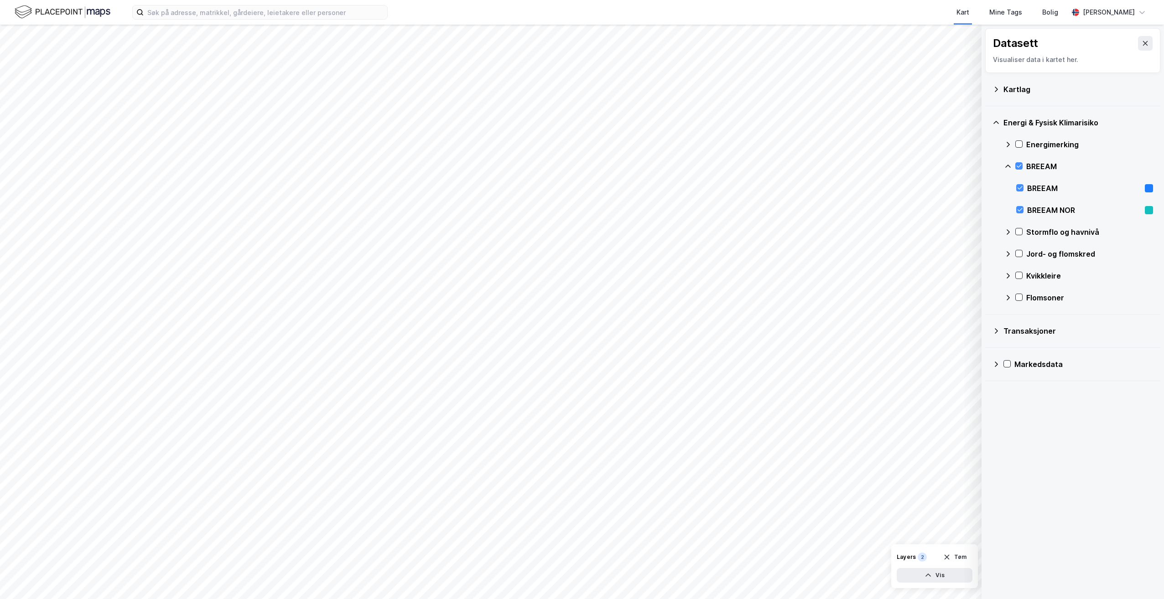
click at [1020, 161] on div "BREEAM" at bounding box center [1078, 166] width 149 height 22
click at [1018, 165] on icon at bounding box center [1019, 166] width 6 height 6
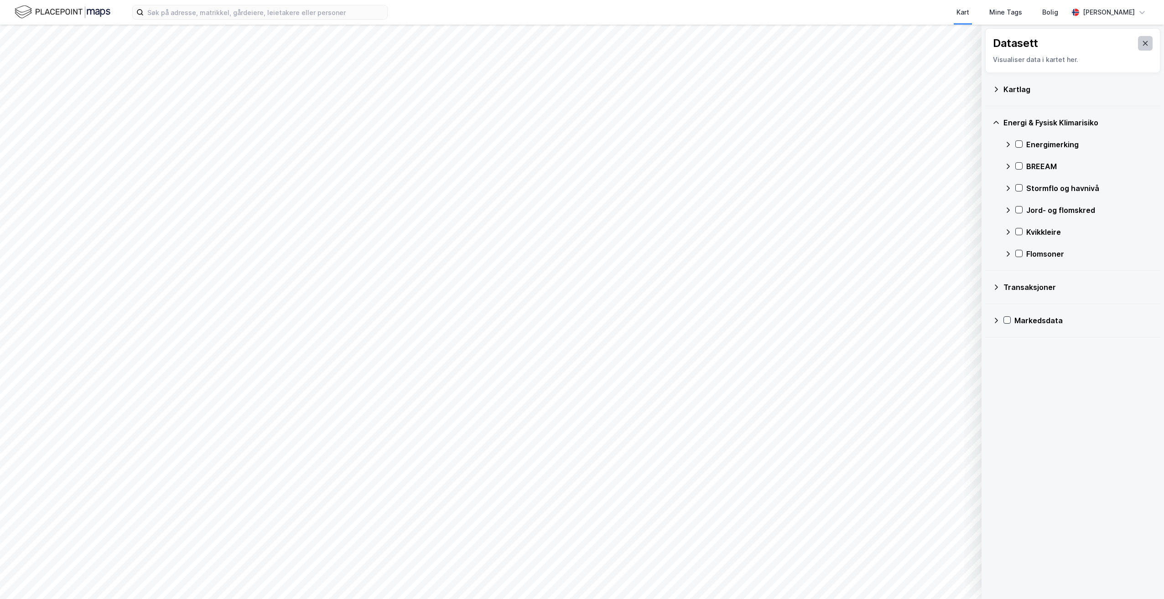
click at [1141, 43] on icon at bounding box center [1144, 43] width 7 height 7
